Goal: Transaction & Acquisition: Purchase product/service

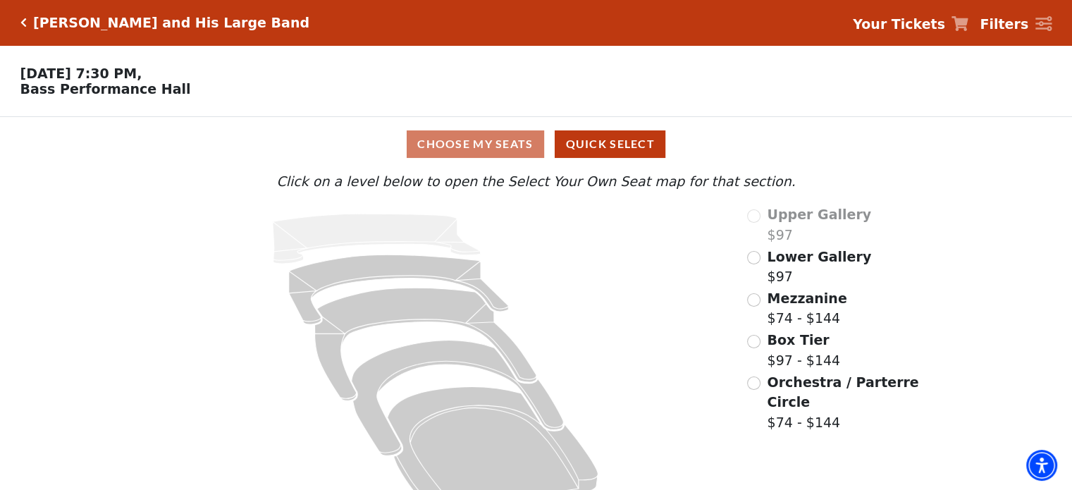
click at [20, 19] on icon "Click here to go back to filters" at bounding box center [23, 23] width 6 height 10
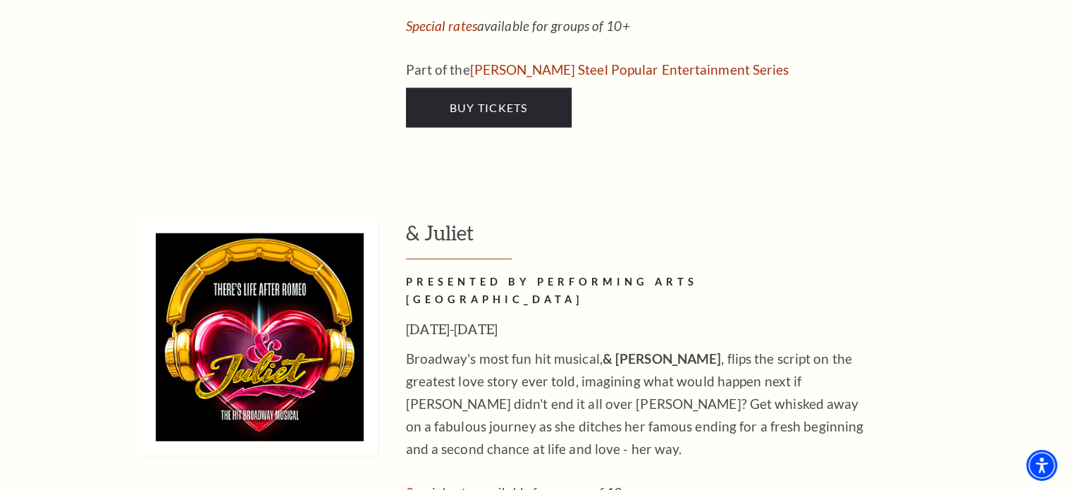
scroll to position [3661, 0]
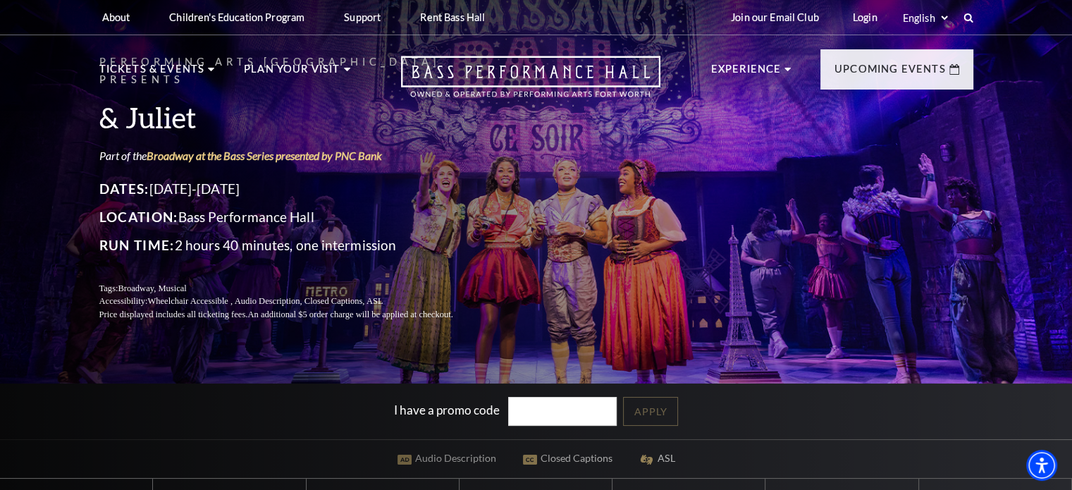
scroll to position [212, 0]
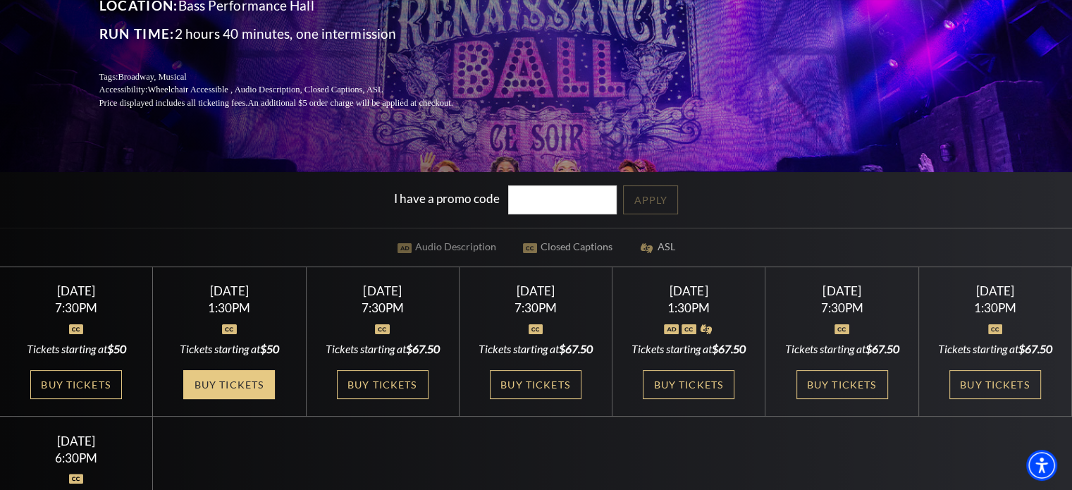
click at [245, 397] on link "Buy Tickets" at bounding box center [229, 384] width 92 height 29
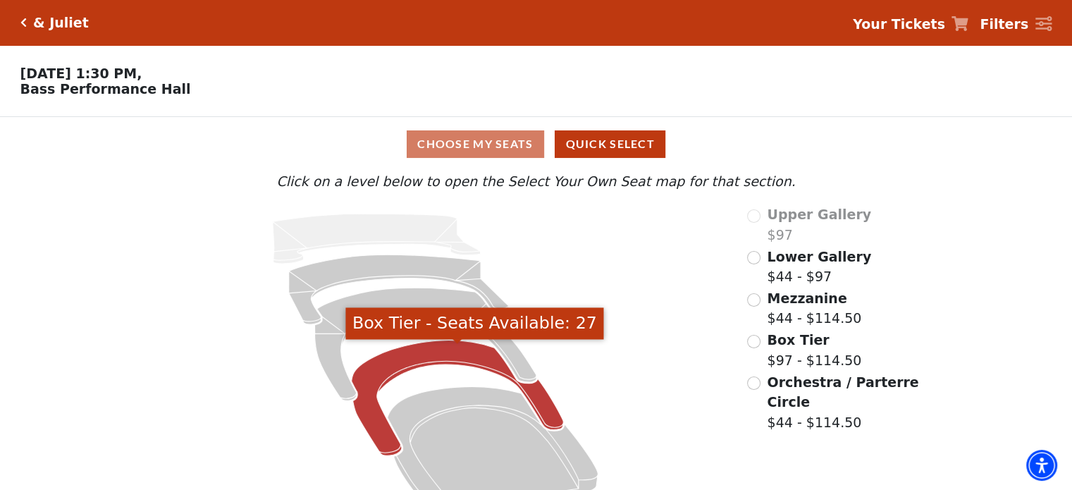
click at [403, 372] on icon "Box Tier - Seats Available: 27" at bounding box center [458, 399] width 212 height 116
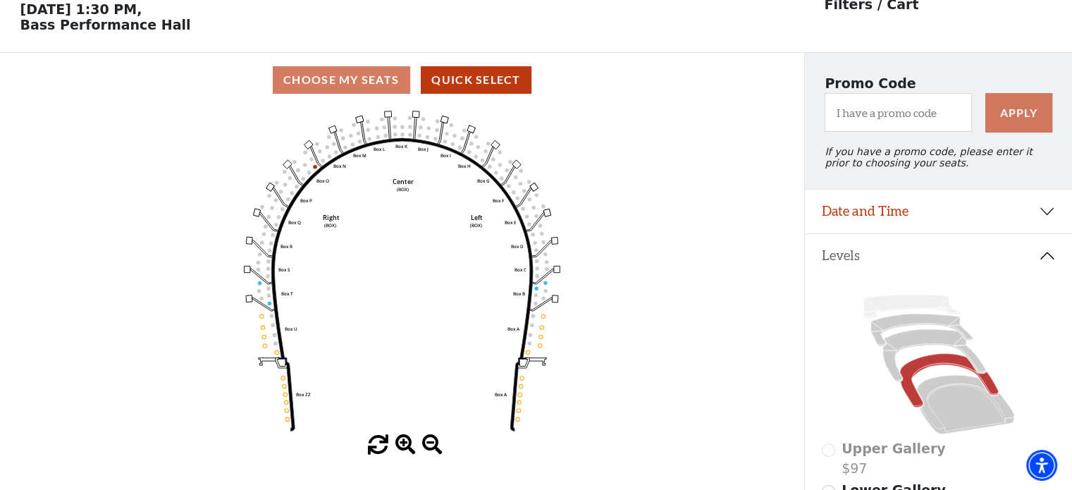
scroll to position [65, 0]
click at [925, 338] on icon at bounding box center [934, 355] width 103 height 52
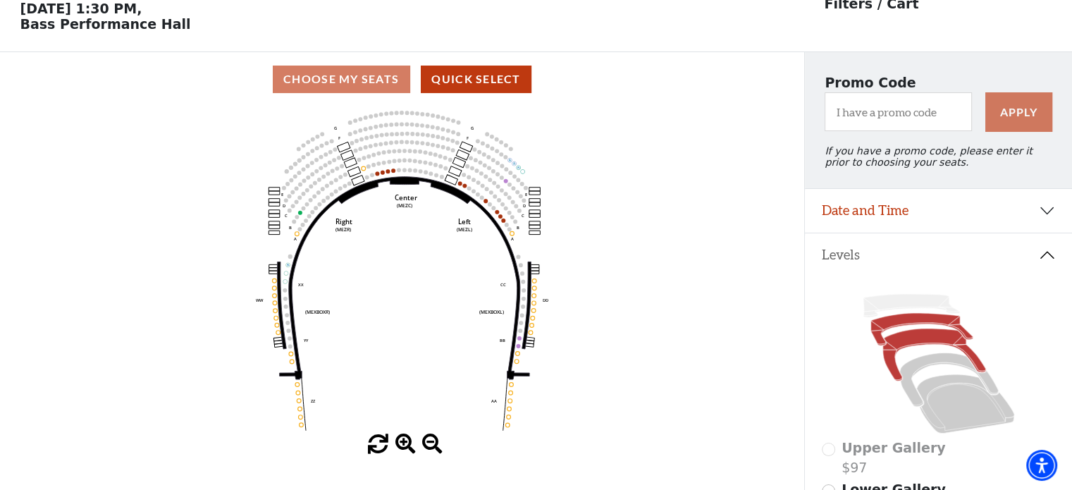
click at [908, 326] on icon at bounding box center [922, 329] width 102 height 32
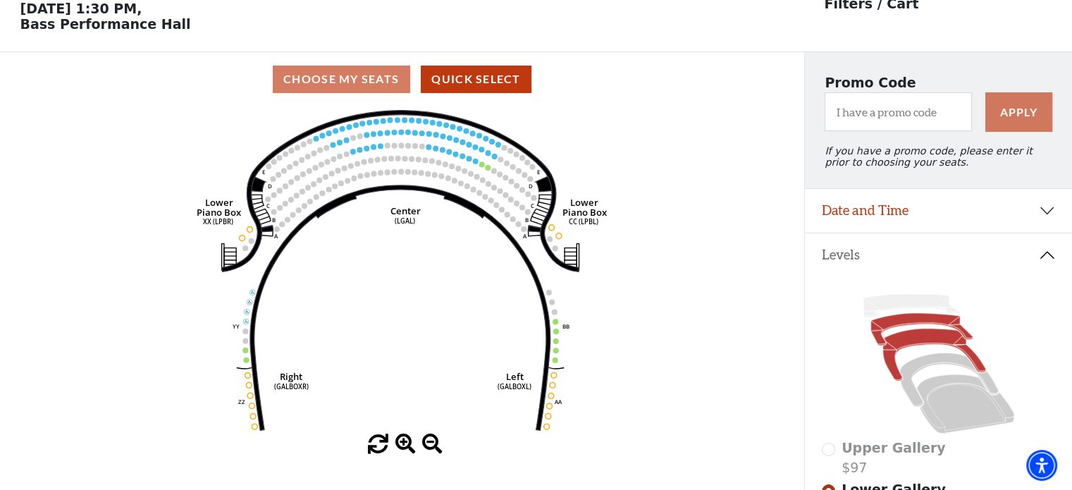
click at [914, 348] on icon at bounding box center [934, 355] width 103 height 52
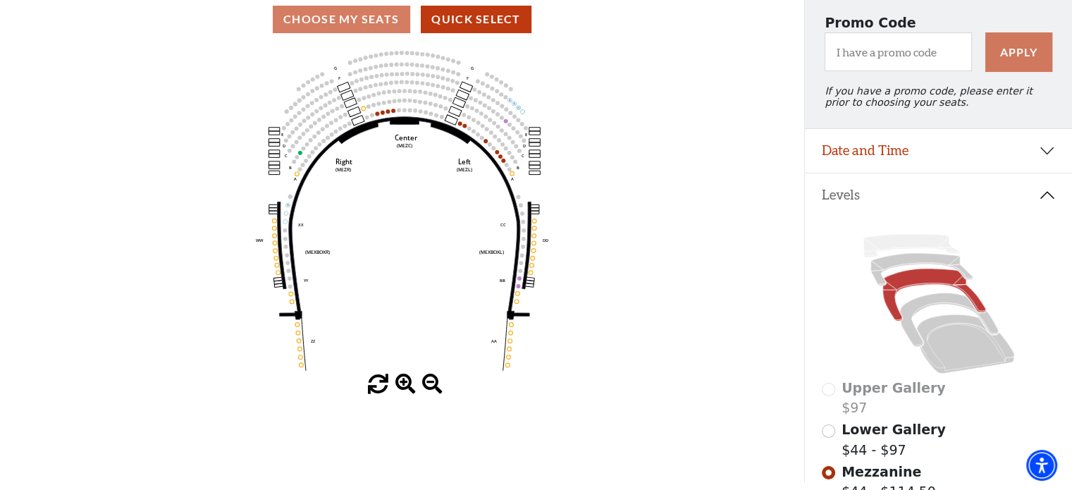
scroll to position [141, 0]
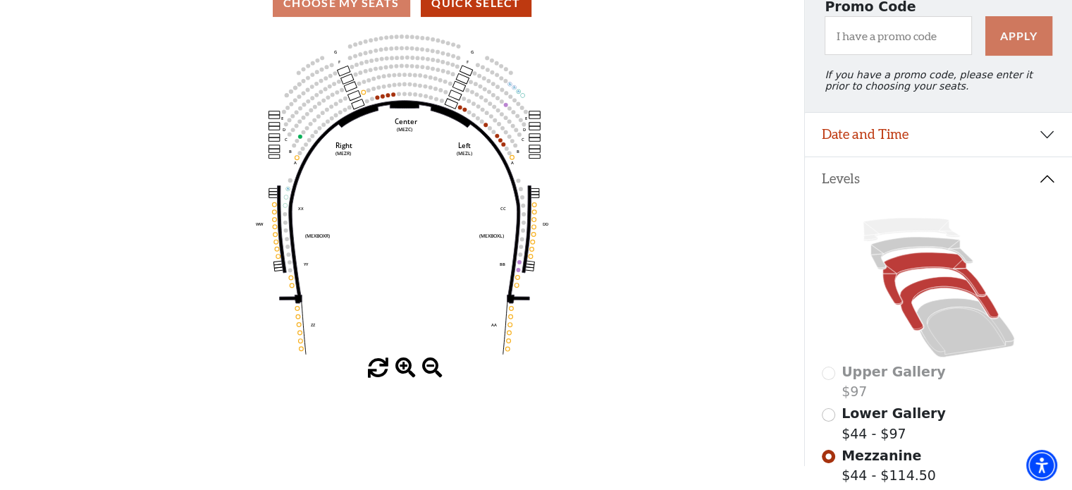
click at [927, 293] on icon at bounding box center [949, 304] width 98 height 54
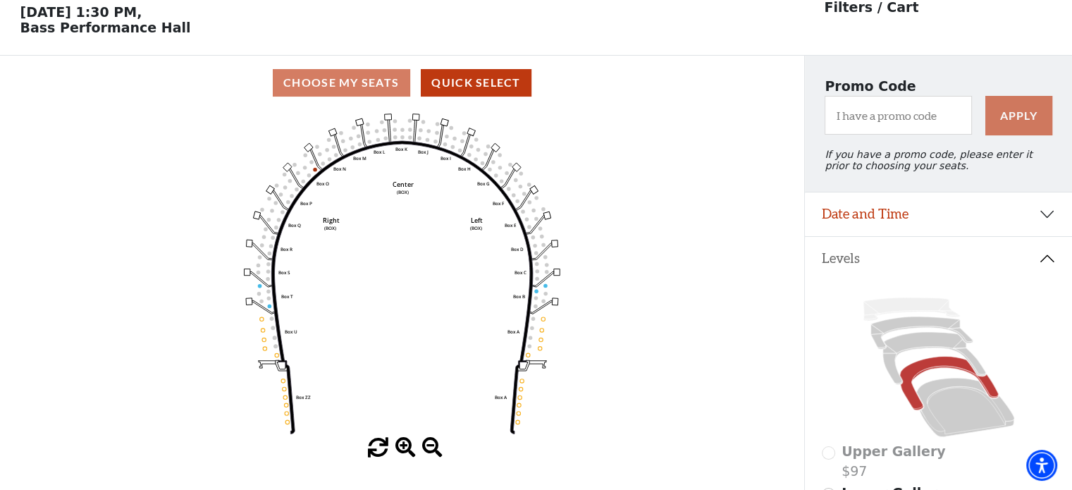
scroll to position [65, 0]
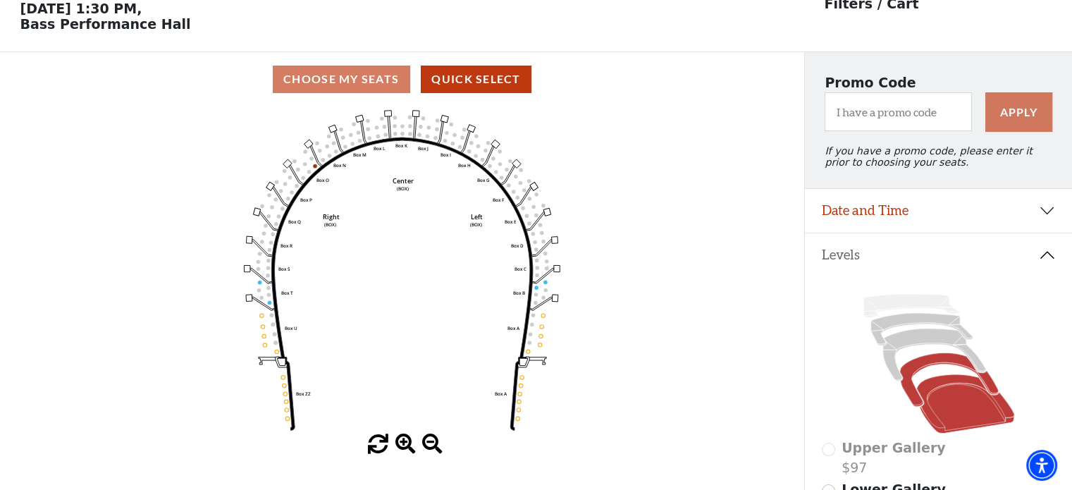
click at [954, 399] on icon at bounding box center [966, 403] width 98 height 59
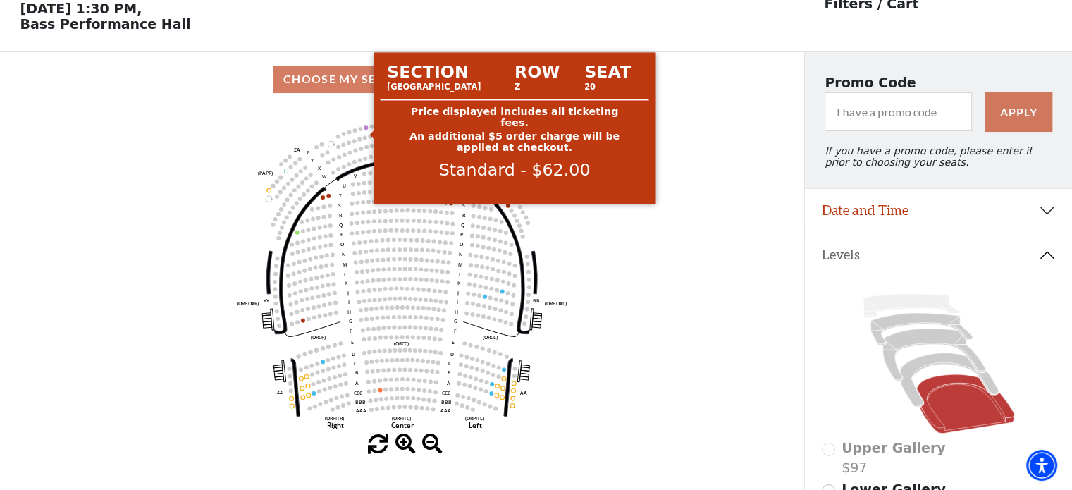
click at [365, 130] on circle at bounding box center [366, 127] width 4 height 4
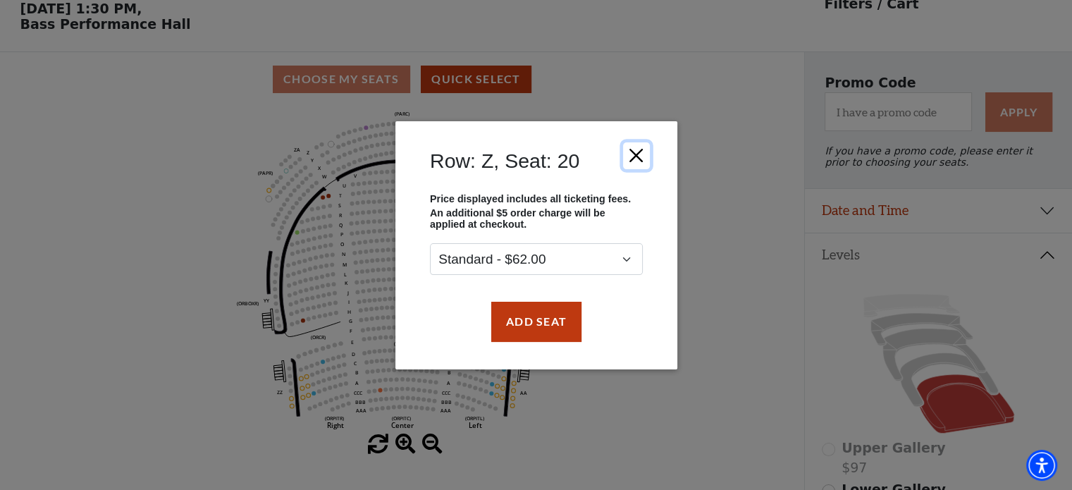
click at [639, 154] on button "Close" at bounding box center [636, 155] width 27 height 27
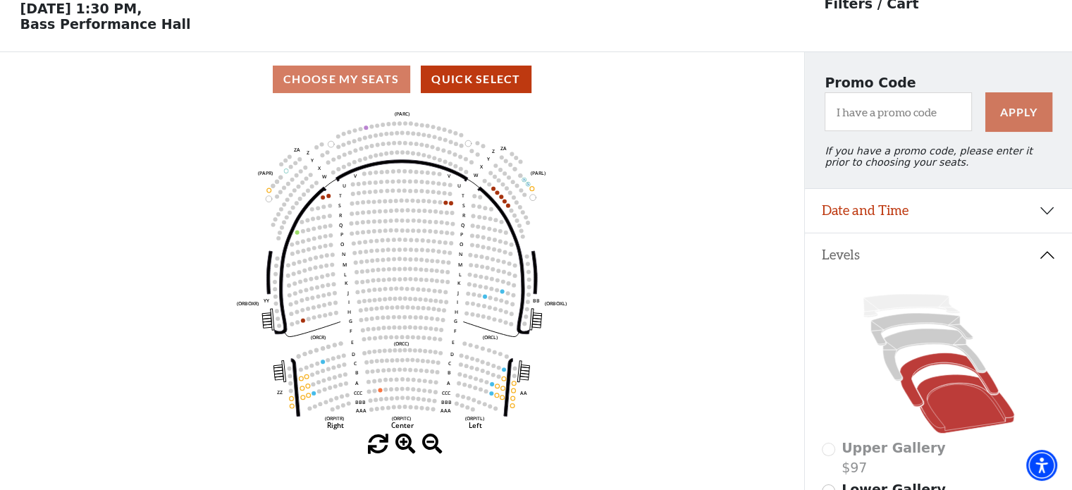
click at [945, 360] on icon at bounding box center [949, 380] width 98 height 54
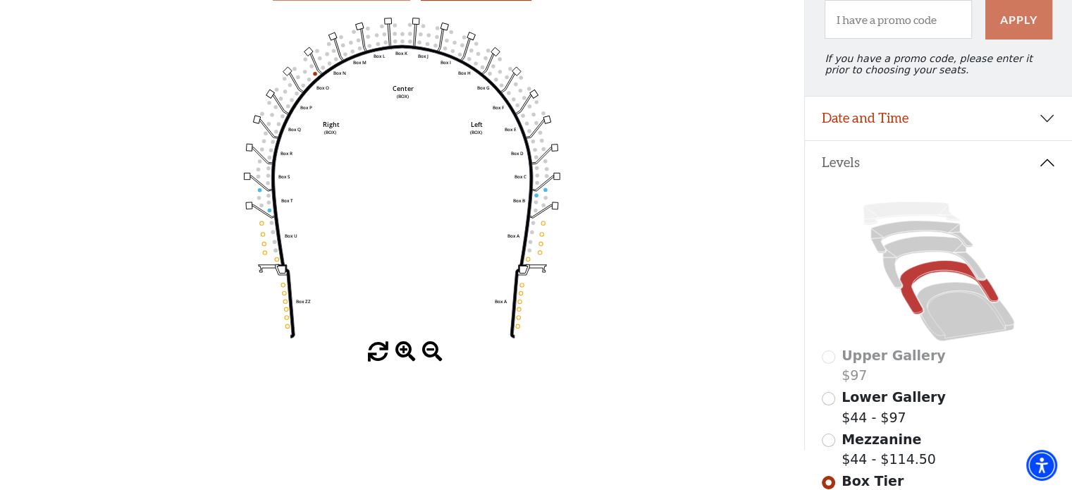
scroll to position [135, 0]
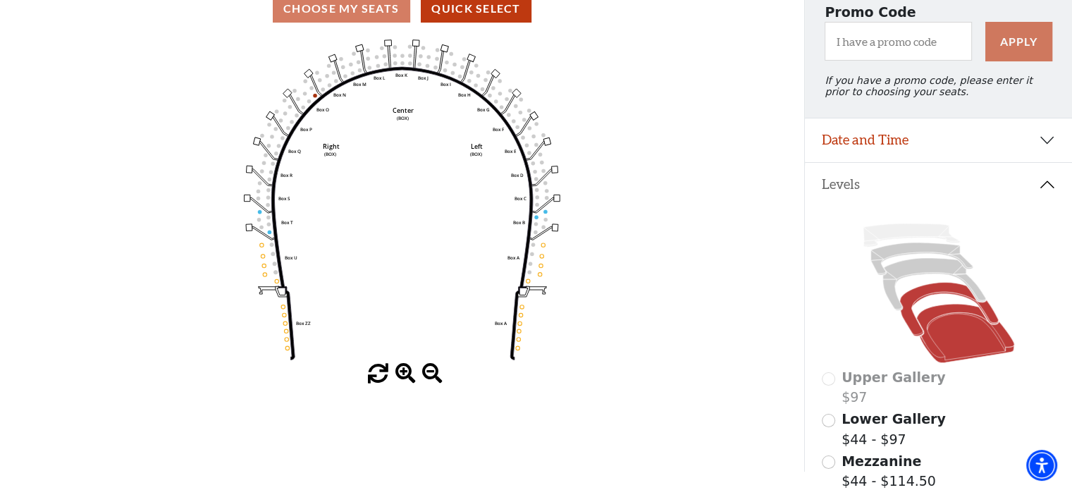
click at [935, 316] on icon at bounding box center [966, 333] width 98 height 59
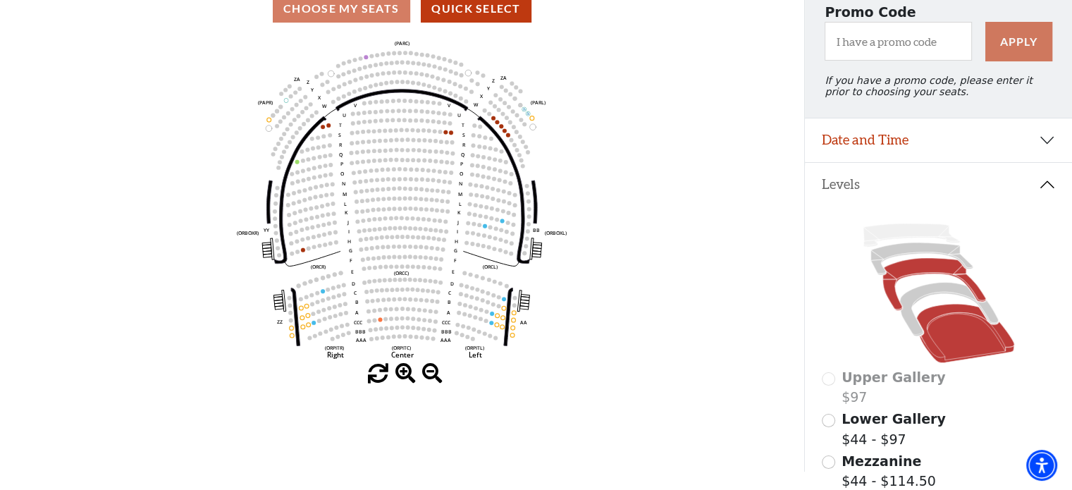
click at [921, 272] on icon at bounding box center [934, 284] width 103 height 52
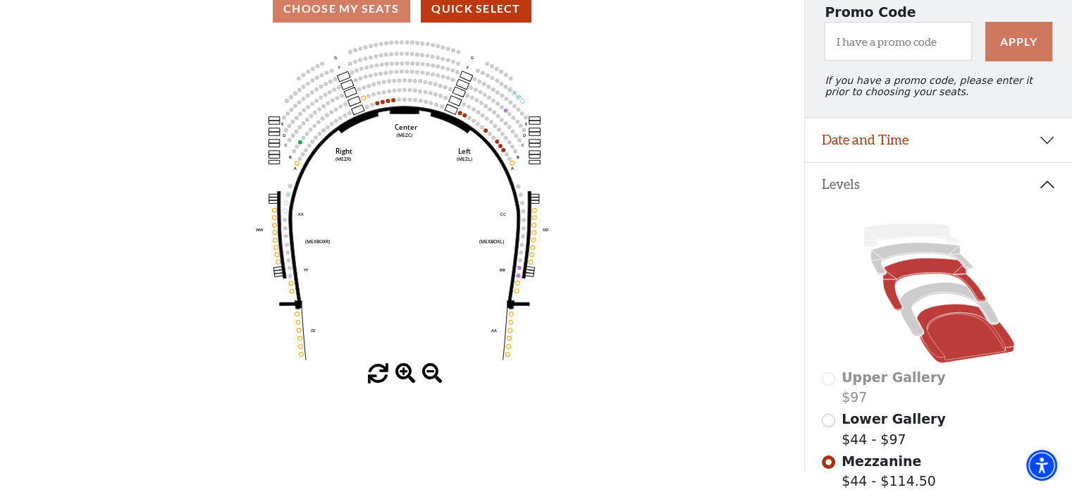
click at [953, 361] on icon at bounding box center [966, 333] width 98 height 59
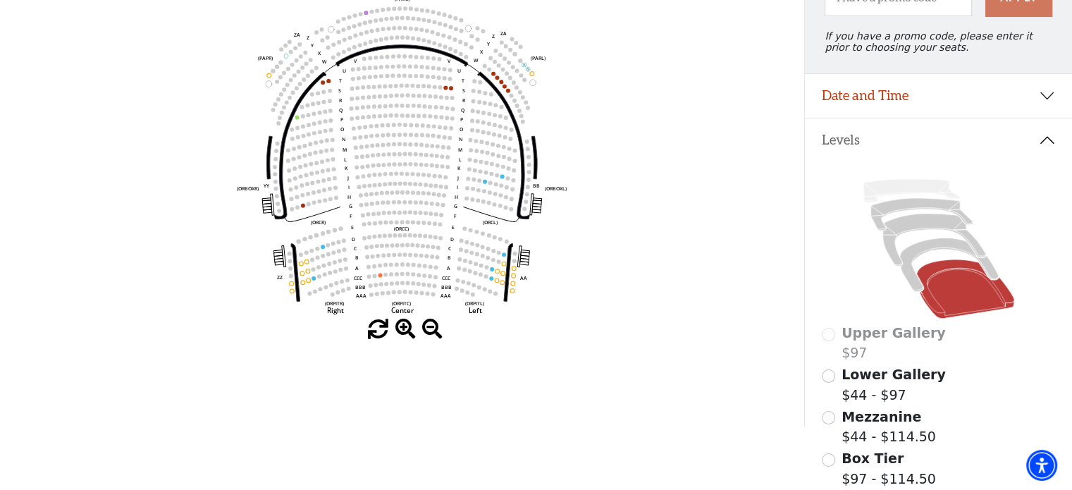
scroll to position [206, 0]
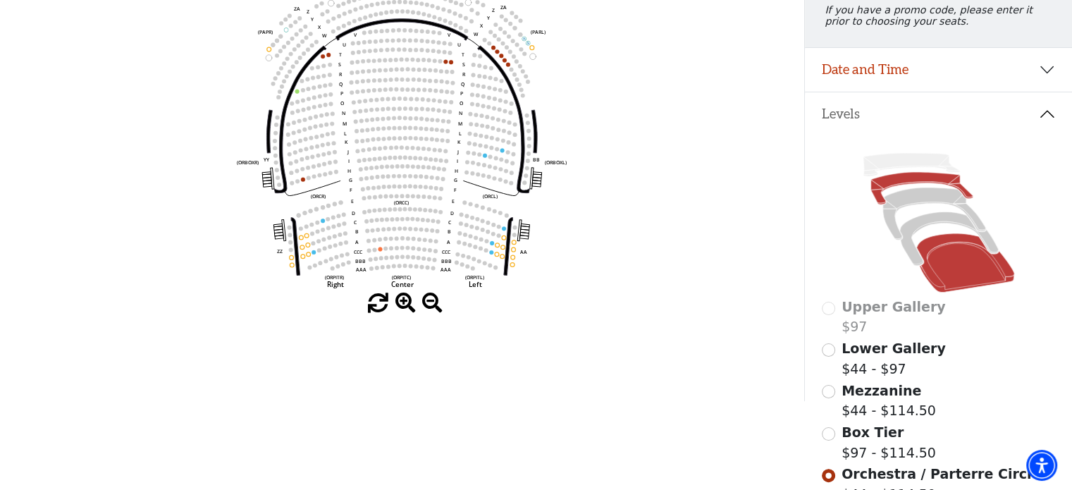
click at [914, 185] on icon at bounding box center [922, 188] width 102 height 32
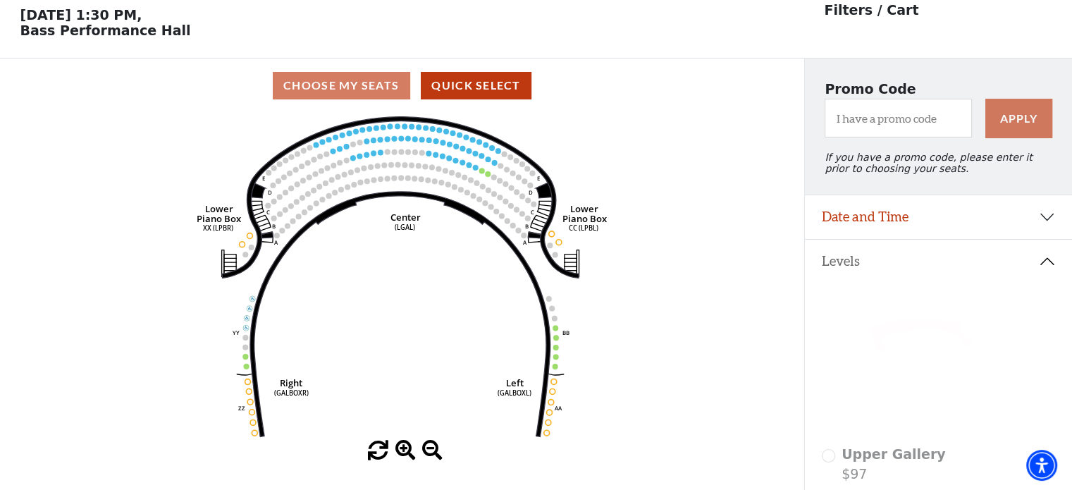
scroll to position [65, 0]
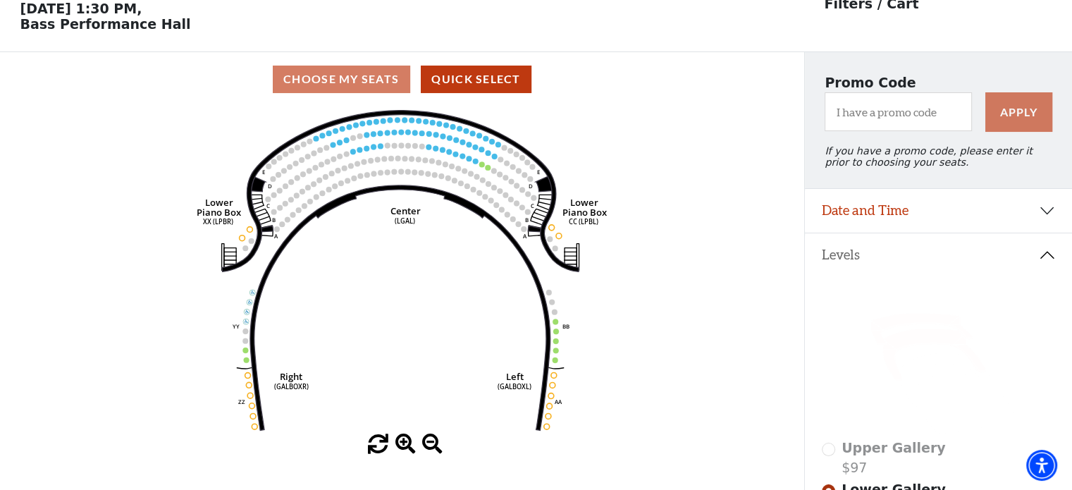
click at [908, 347] on icon at bounding box center [934, 355] width 103 height 52
